Goal: Navigation & Orientation: Find specific page/section

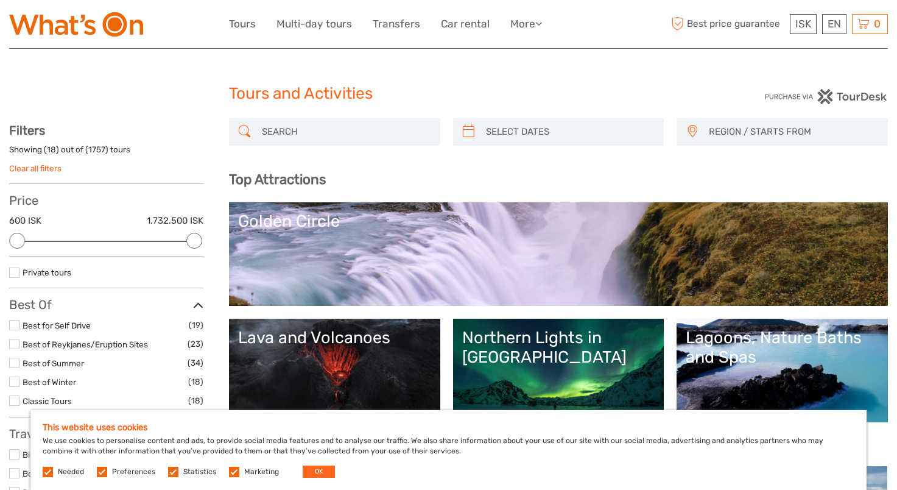
select select
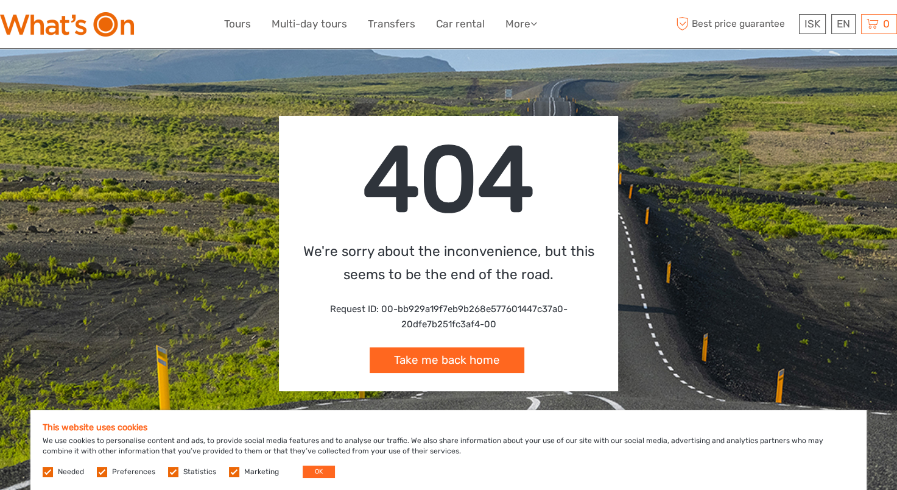
click at [438, 359] on link "Take me back home" at bounding box center [447, 360] width 155 height 26
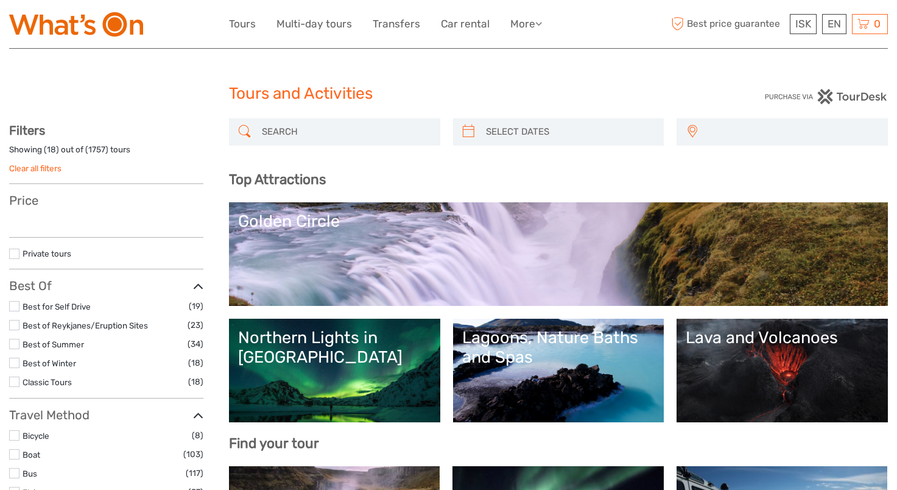
select select
